Goal: Task Accomplishment & Management: Complete application form

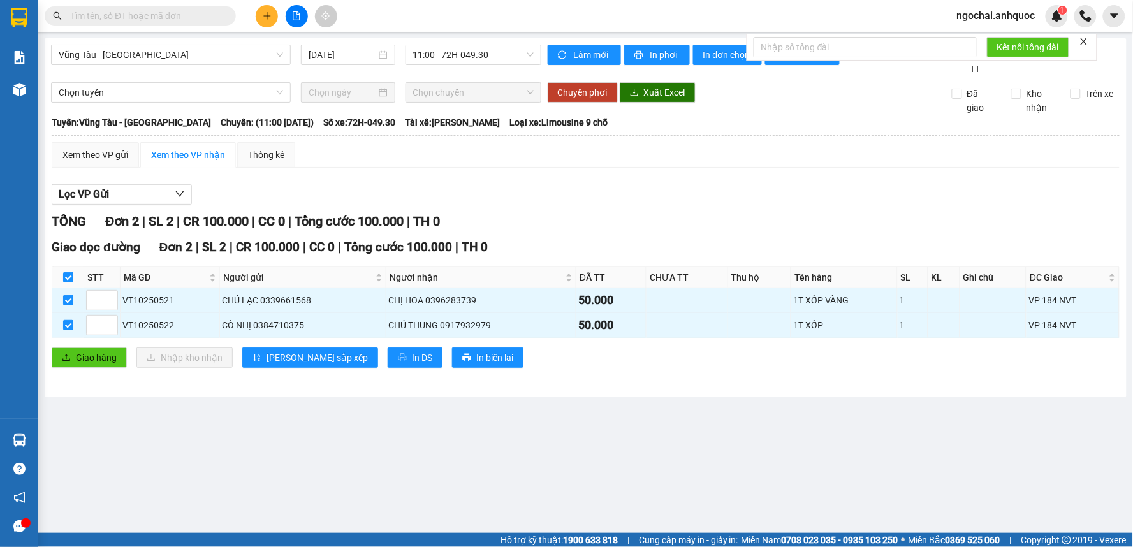
click at [150, 22] on input "text" at bounding box center [145, 16] width 151 height 14
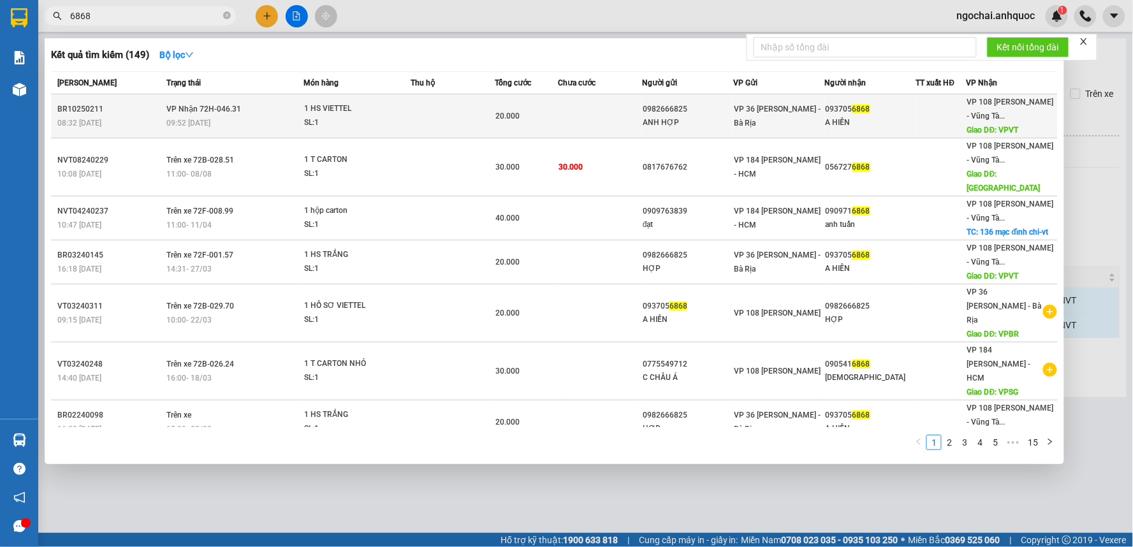
type input "6868"
click at [385, 107] on div "1 HS VIETTEL" at bounding box center [352, 109] width 96 height 14
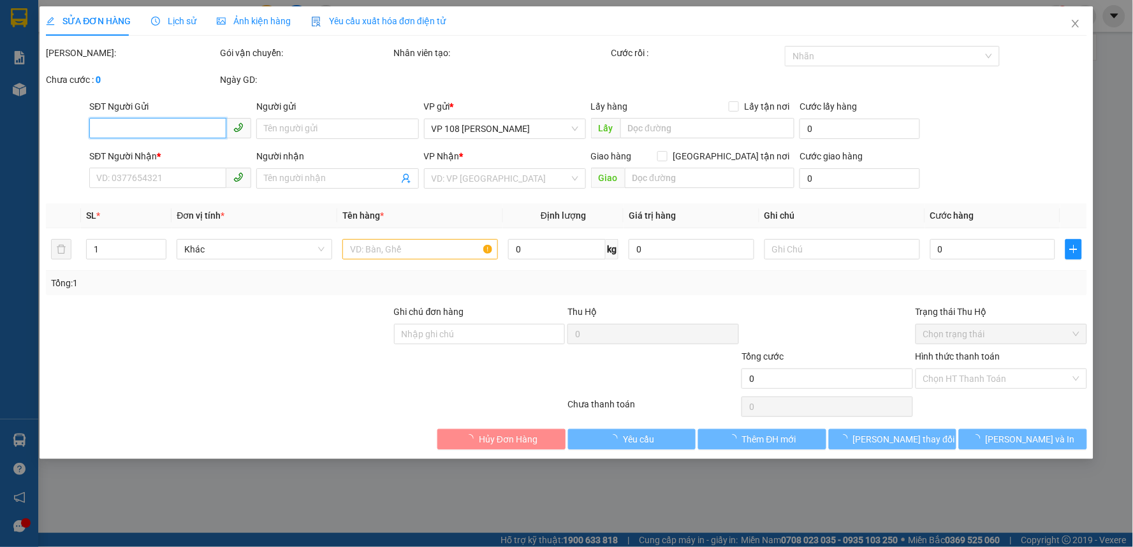
type input "0982666825"
type input "ANH HỢP"
type input "0937056868"
type input "A HIỀN"
type input "VPVT"
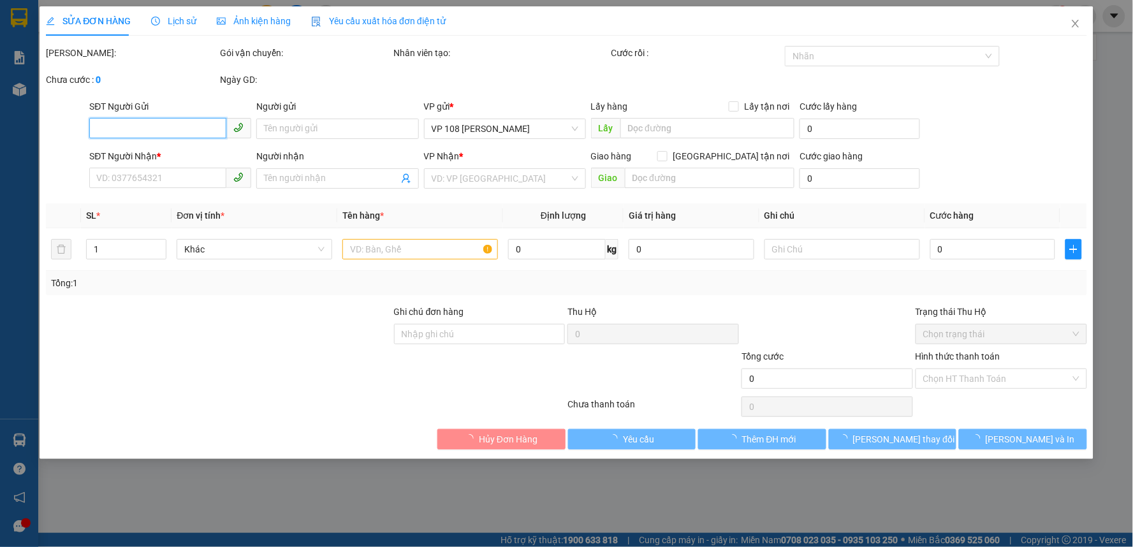
type input "20.000"
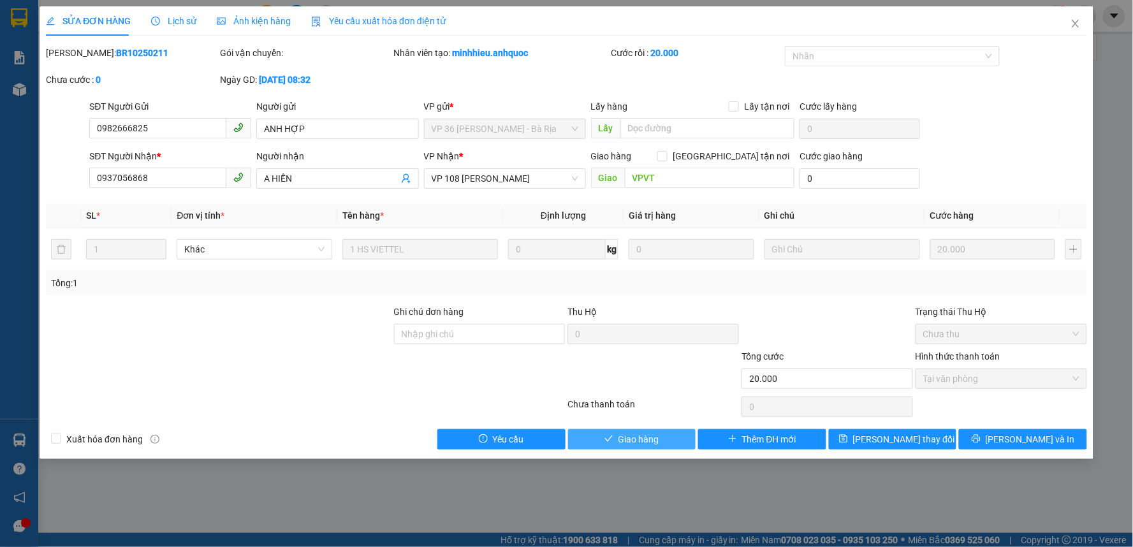
click at [657, 434] on span "Giao hàng" at bounding box center [639, 439] width 41 height 14
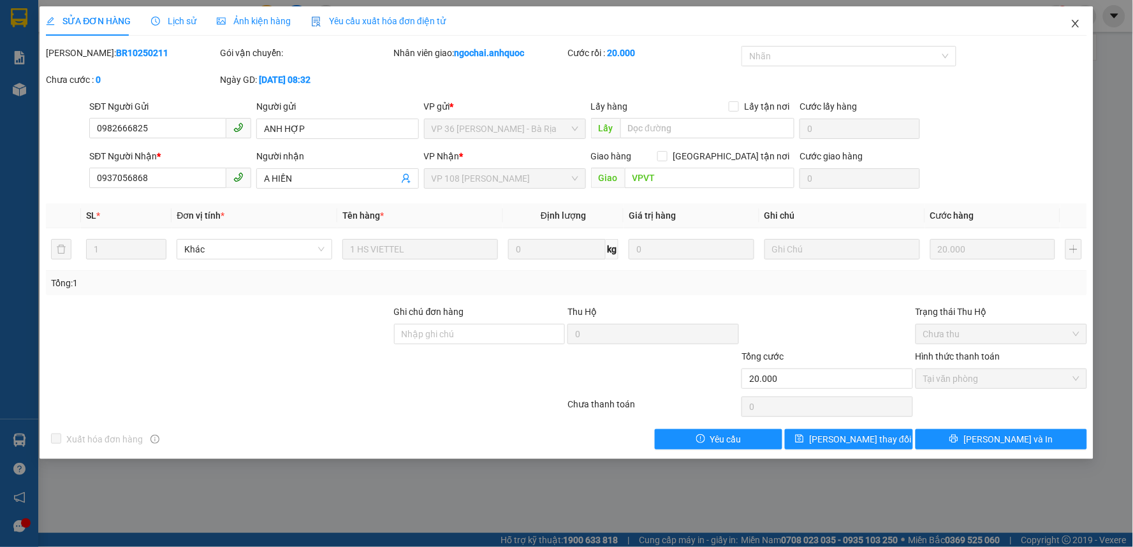
click at [1072, 27] on icon "close" at bounding box center [1076, 23] width 10 height 10
